Goal: Information Seeking & Learning: Find specific fact

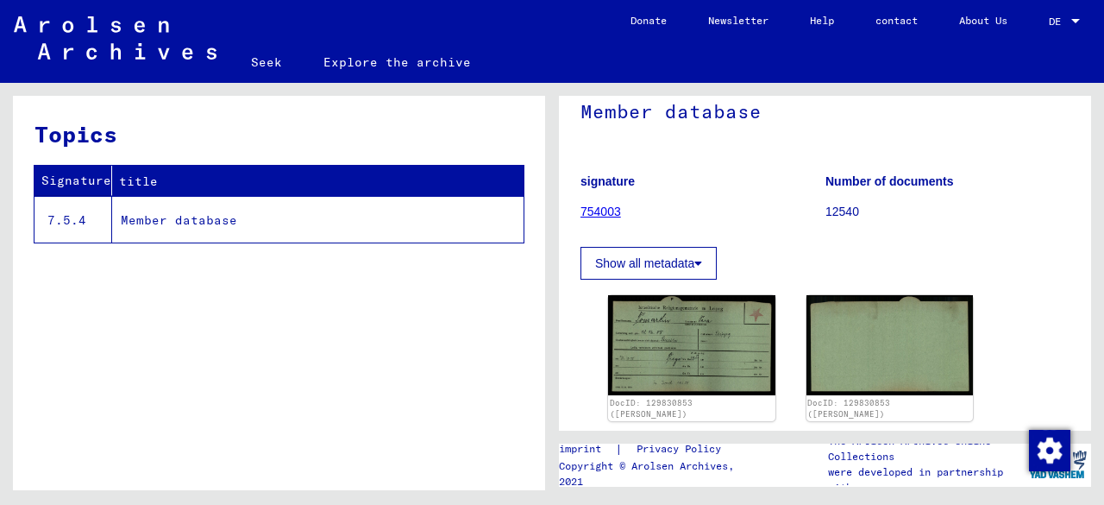
scroll to position [185, 0]
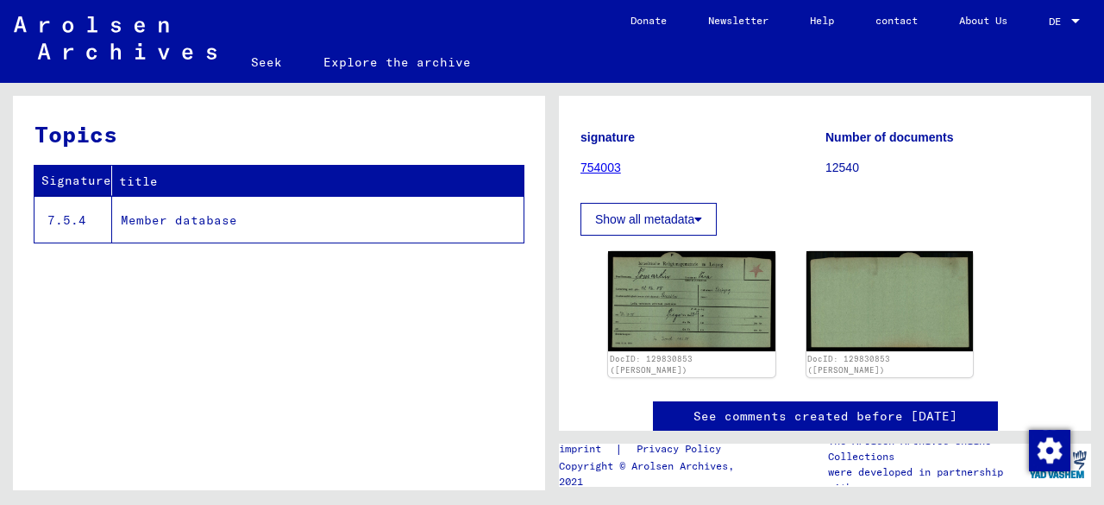
click at [679, 212] on font "Show all metadata" at bounding box center [644, 219] width 99 height 14
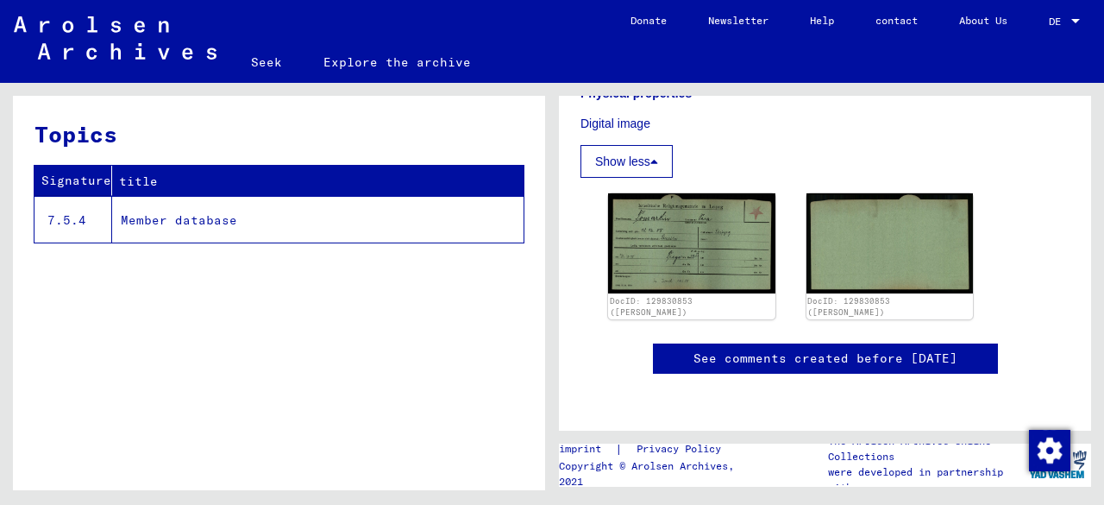
scroll to position [474, 0]
click at [934, 350] on font "See comments created before [DATE]" at bounding box center [826, 358] width 264 height 16
click at [159, 218] on font "Member database" at bounding box center [179, 220] width 116 height 16
click at [75, 218] on font "7.5.4" at bounding box center [66, 220] width 39 height 16
click at [158, 222] on font "Member database" at bounding box center [179, 220] width 116 height 16
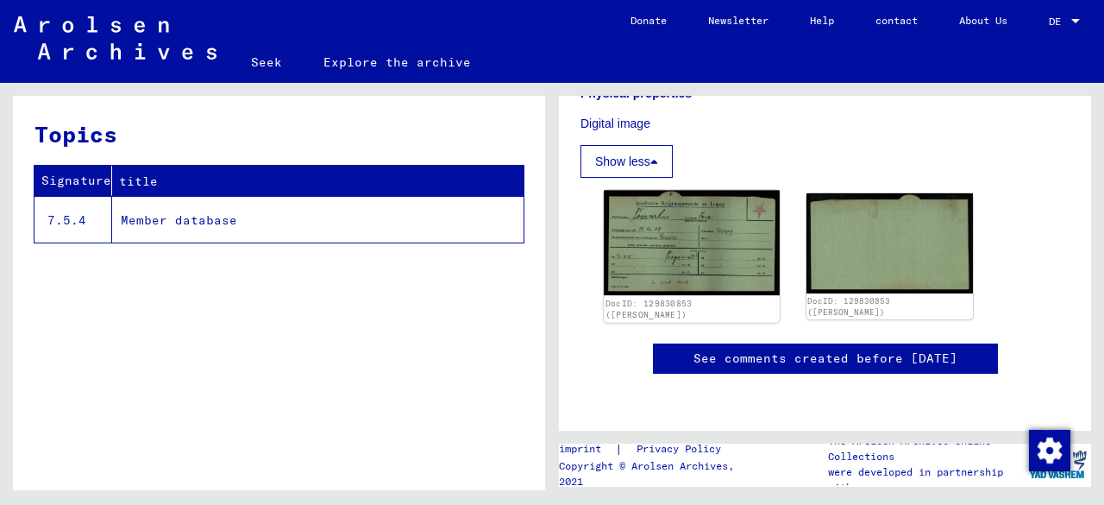
click at [700, 191] on img at bounding box center [691, 243] width 175 height 104
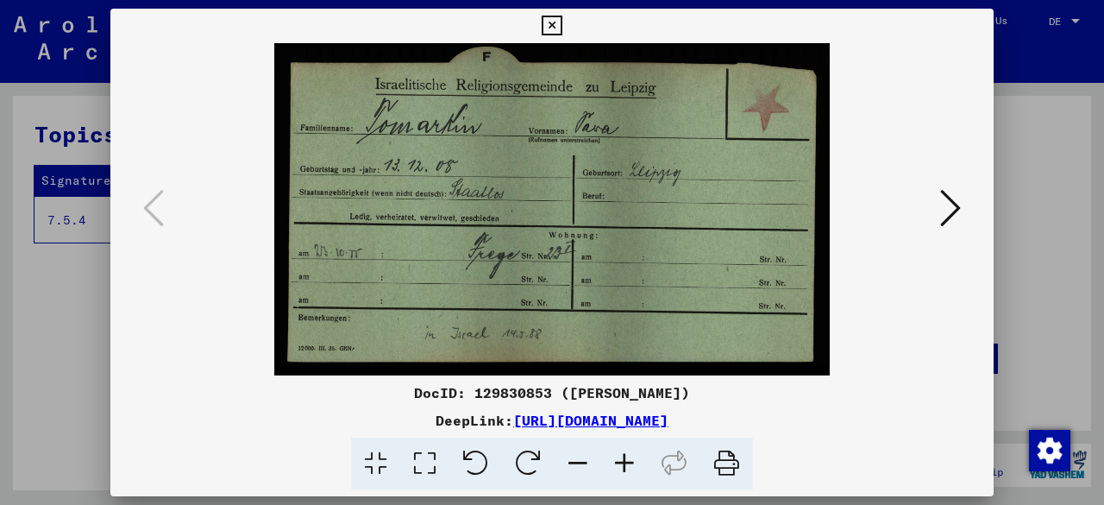
click at [519, 389] on font "DocID: 129830853 ([PERSON_NAME])" at bounding box center [552, 392] width 276 height 17
copy font "129830853"
click at [599, 420] on font "[URL][DOMAIN_NAME]" at bounding box center [590, 419] width 155 height 17
click at [549, 20] on icon at bounding box center [552, 26] width 20 height 21
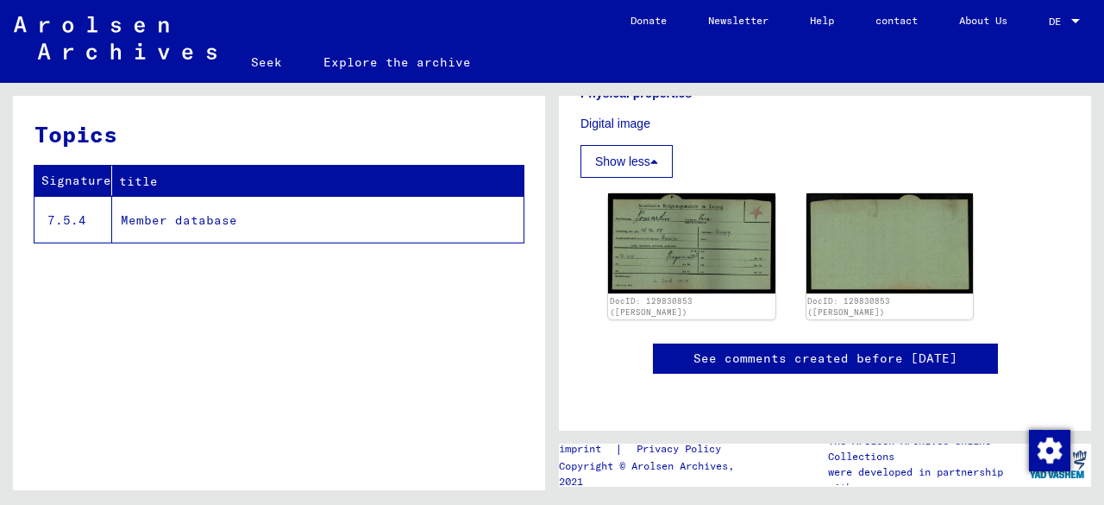
scroll to position [838, 0]
drag, startPoint x: 1061, startPoint y: 353, endPoint x: 1059, endPoint y: 294, distance: 58.7
click at [1059, 294] on yv-its-full-details "7 Archival materials from document acquisition<br> / 7.5 Document acquisition i…" at bounding box center [825, 65] width 532 height 688
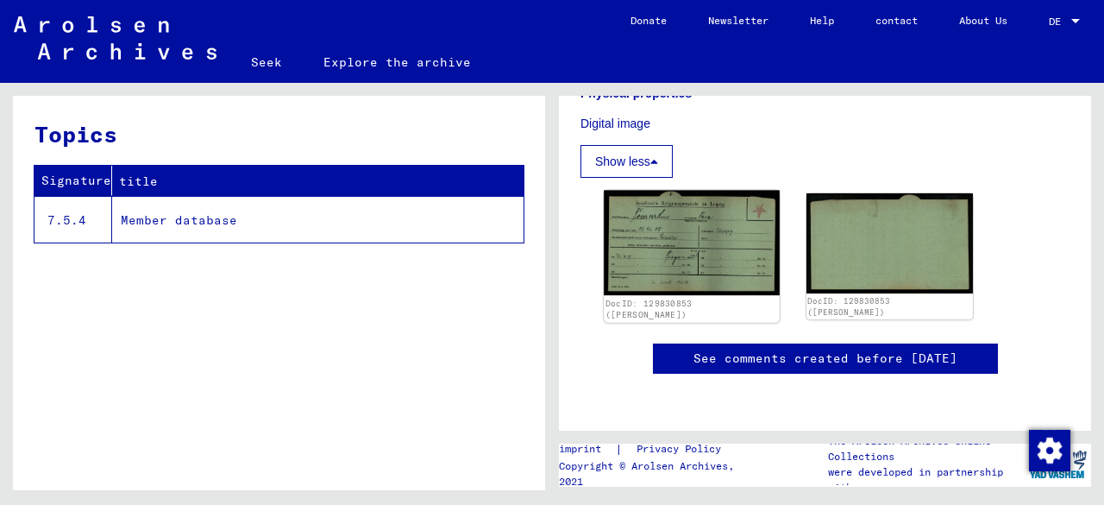
click at [728, 275] on img at bounding box center [691, 243] width 175 height 104
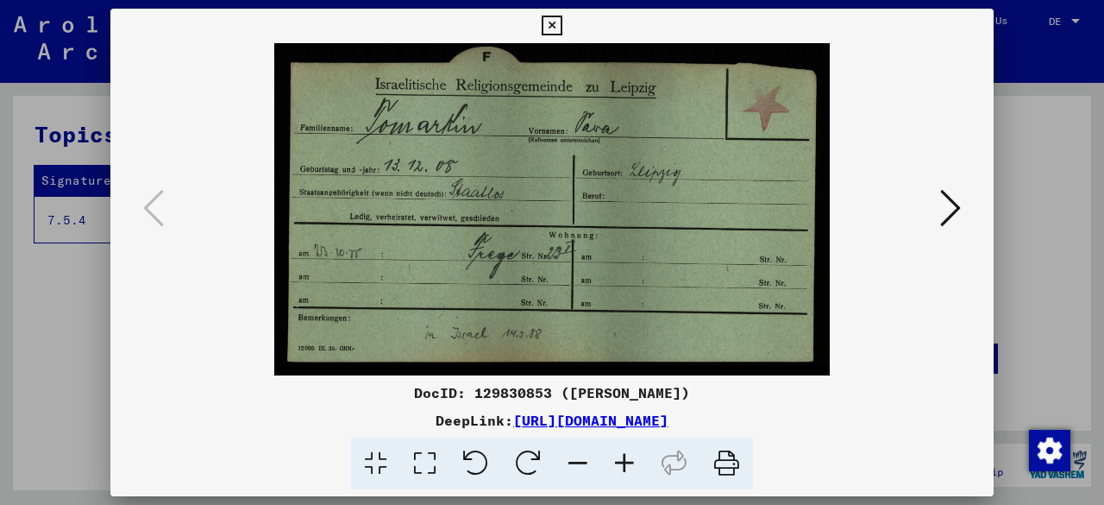
click at [624, 417] on font "[URL][DOMAIN_NAME]" at bounding box center [590, 419] width 155 height 17
